Goal: Information Seeking & Learning: Learn about a topic

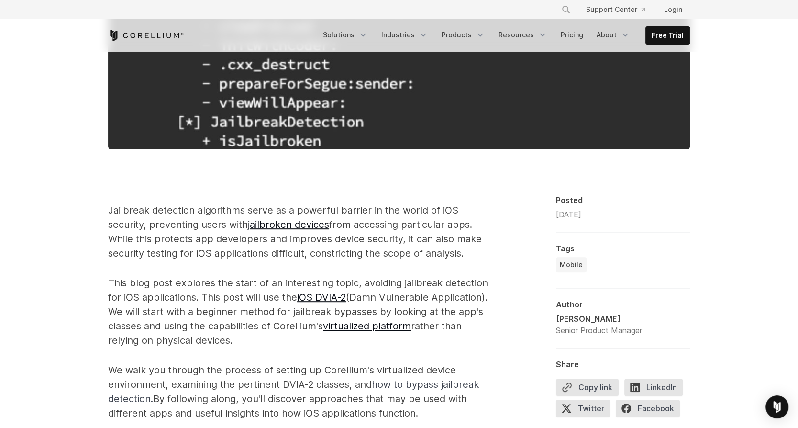
scroll to position [520, 0]
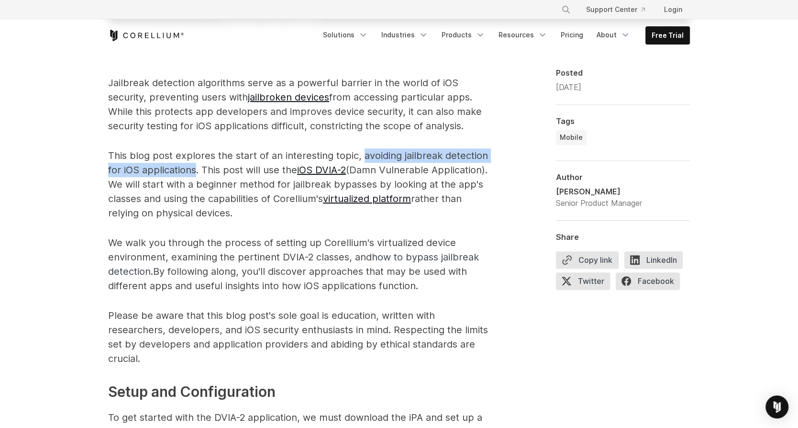
drag, startPoint x: 194, startPoint y: 168, endPoint x: 364, endPoint y: 153, distance: 170.0
click at [364, 153] on p "This blog post explores the start of an interesting topic, avoiding jailbreak d…" at bounding box center [299, 184] width 383 height 72
copy p "avoiding jailbreak detection for iOS applications"
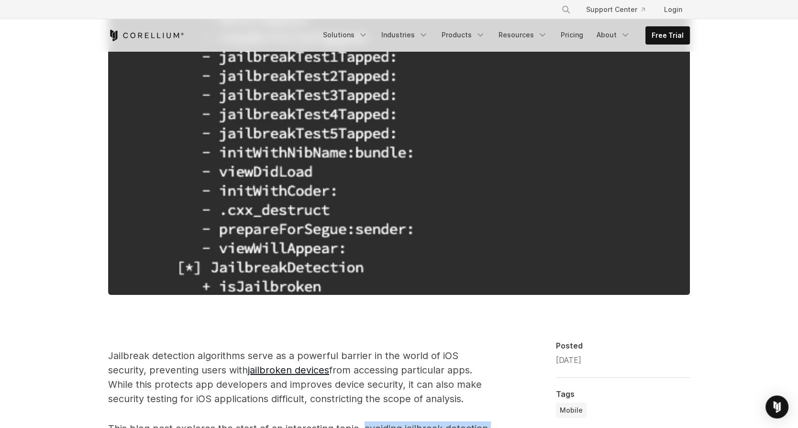
scroll to position [456, 0]
